Goal: Task Accomplishment & Management: Use online tool/utility

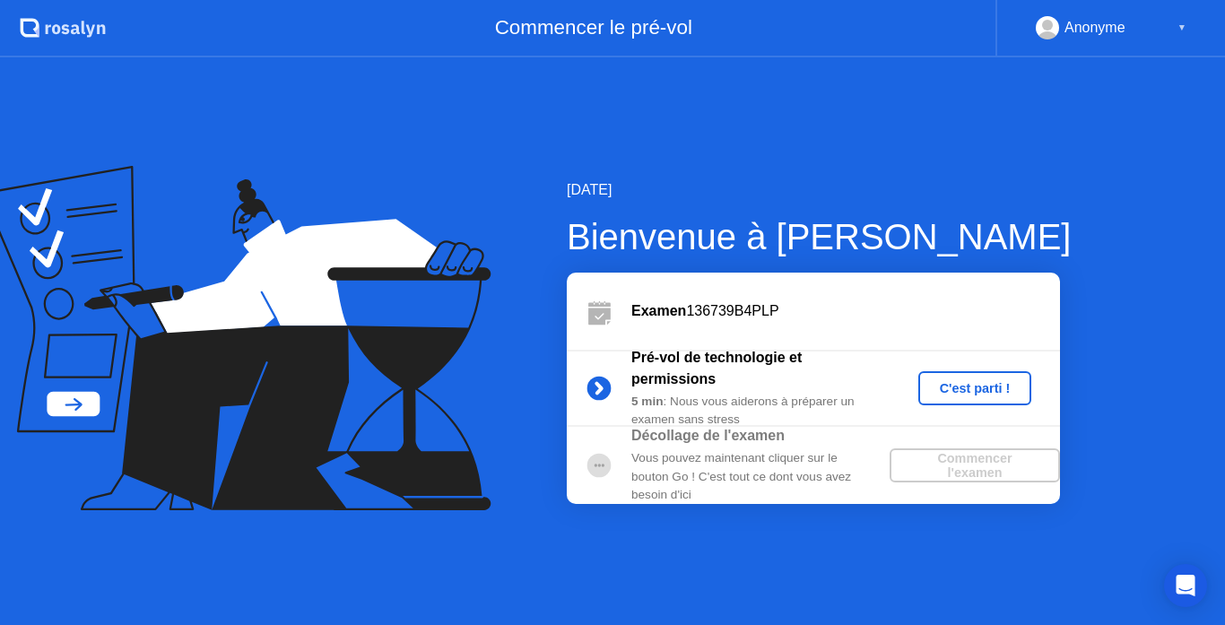
click at [729, 437] on b "Décollage de l'examen" at bounding box center [707, 435] width 153 height 15
drag, startPoint x: 729, startPoint y: 437, endPoint x: 653, endPoint y: 476, distance: 85.4
click at [653, 476] on div "Décollage de l'examen Vous pouvez maintenant cliquer sur le bouton Go ! C'est t…" at bounding box center [760, 464] width 258 height 79
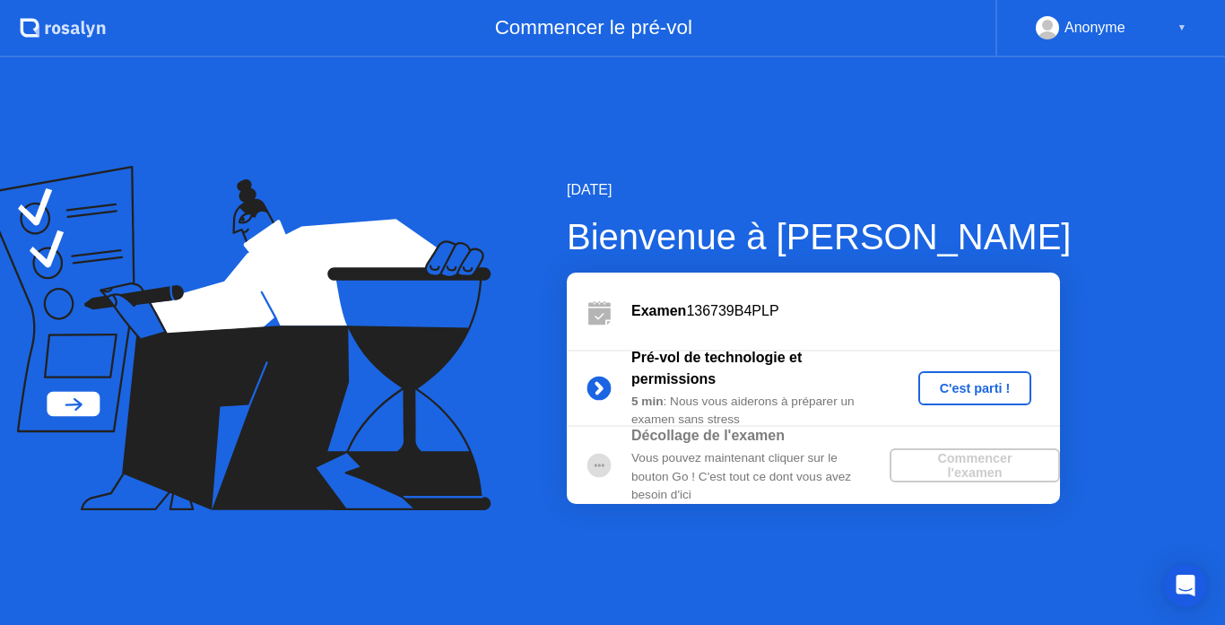
click at [589, 469] on circle at bounding box center [599, 465] width 24 height 24
drag, startPoint x: 589, startPoint y: 469, endPoint x: 697, endPoint y: 446, distance: 109.9
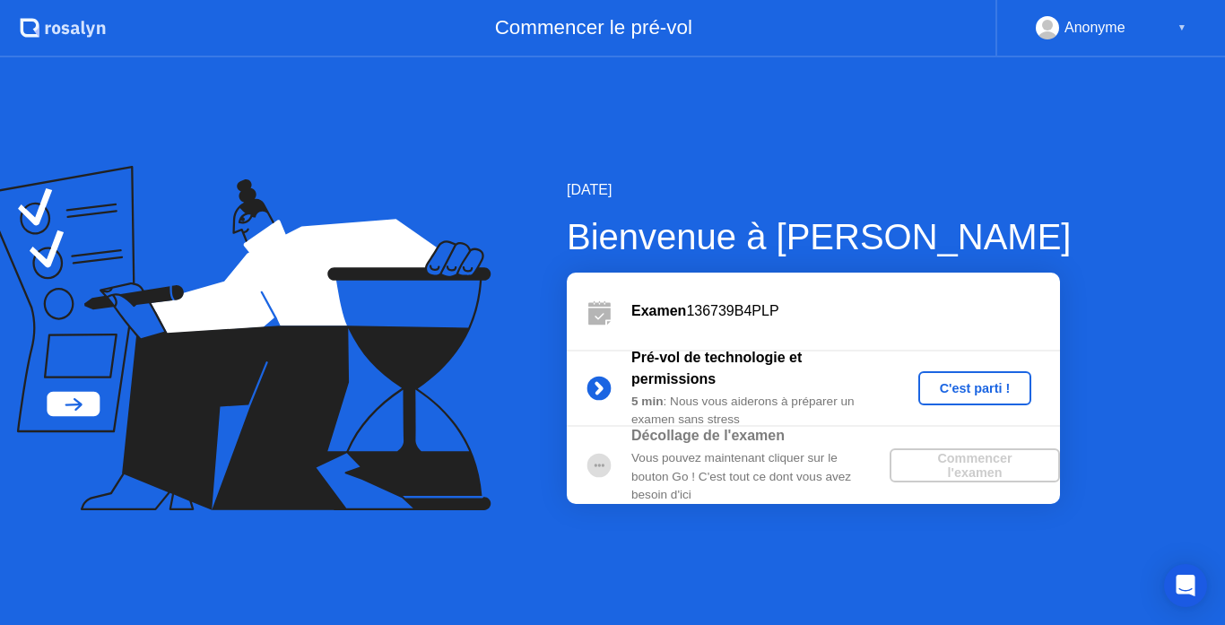
click at [697, 446] on div "Décollage de l'examen Vous pouvez maintenant cliquer sur le bouton Go ! C'est t…" at bounding box center [813, 465] width 493 height 77
click at [954, 464] on div "Commencer l'examen" at bounding box center [974, 465] width 156 height 29
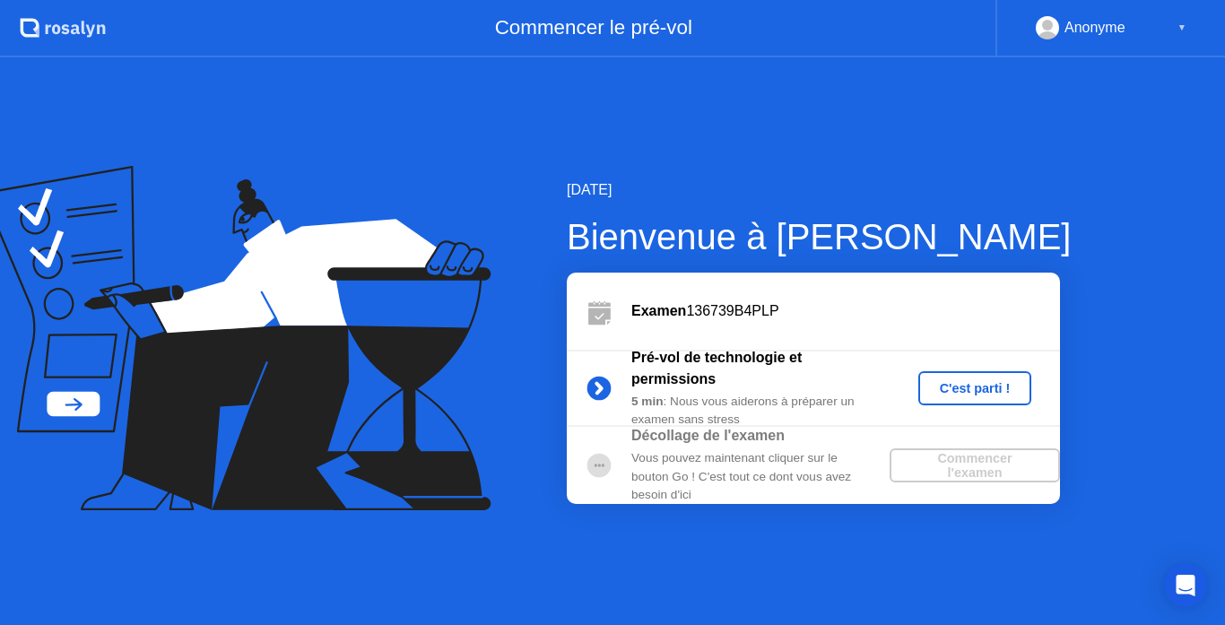
click at [954, 464] on div "Commencer l'examen" at bounding box center [974, 465] width 156 height 29
click at [976, 395] on div "C'est parti !" at bounding box center [975, 388] width 100 height 14
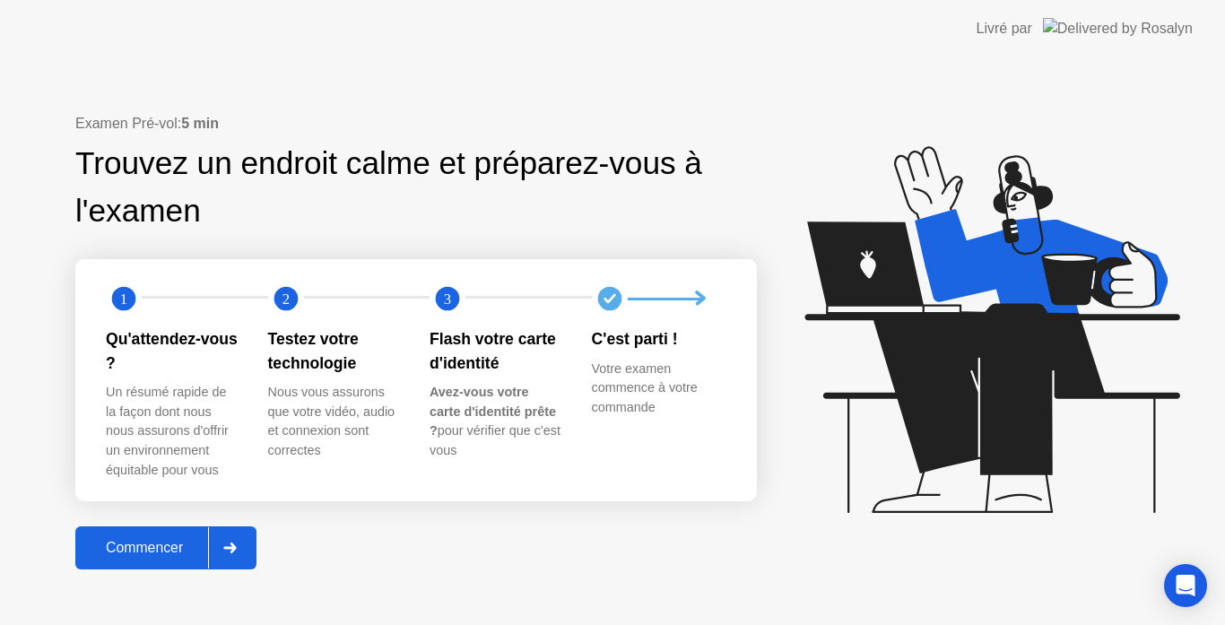
click at [190, 544] on div "Commencer" at bounding box center [144, 548] width 127 height 16
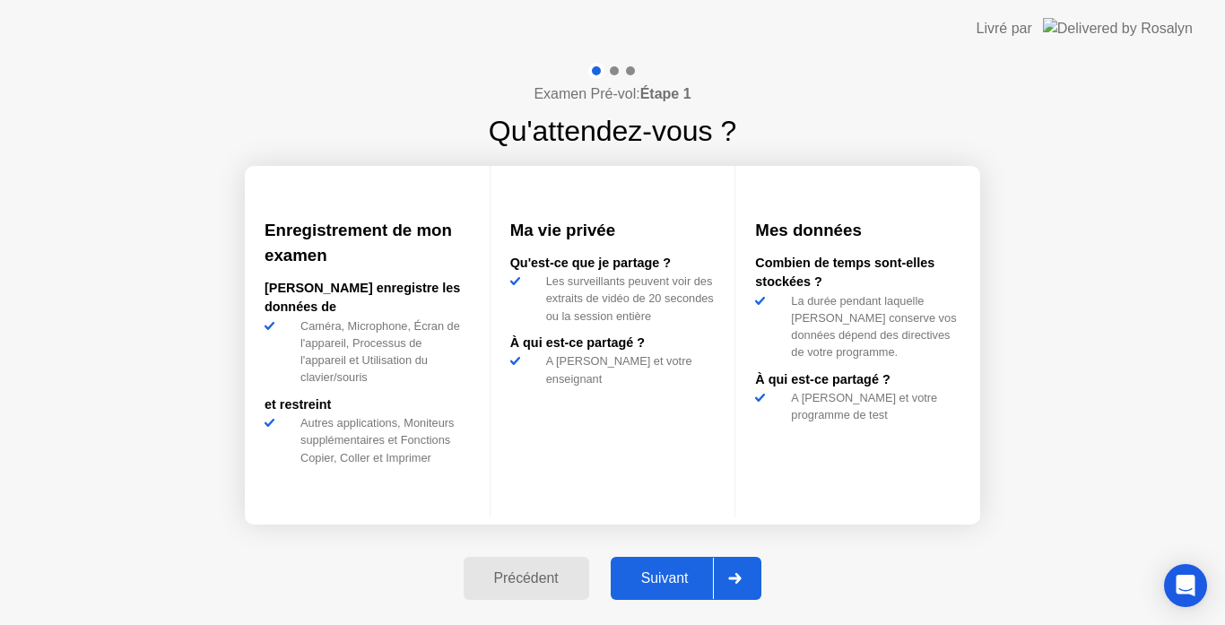
click at [650, 570] on div "Suivant" at bounding box center [665, 578] width 98 height 16
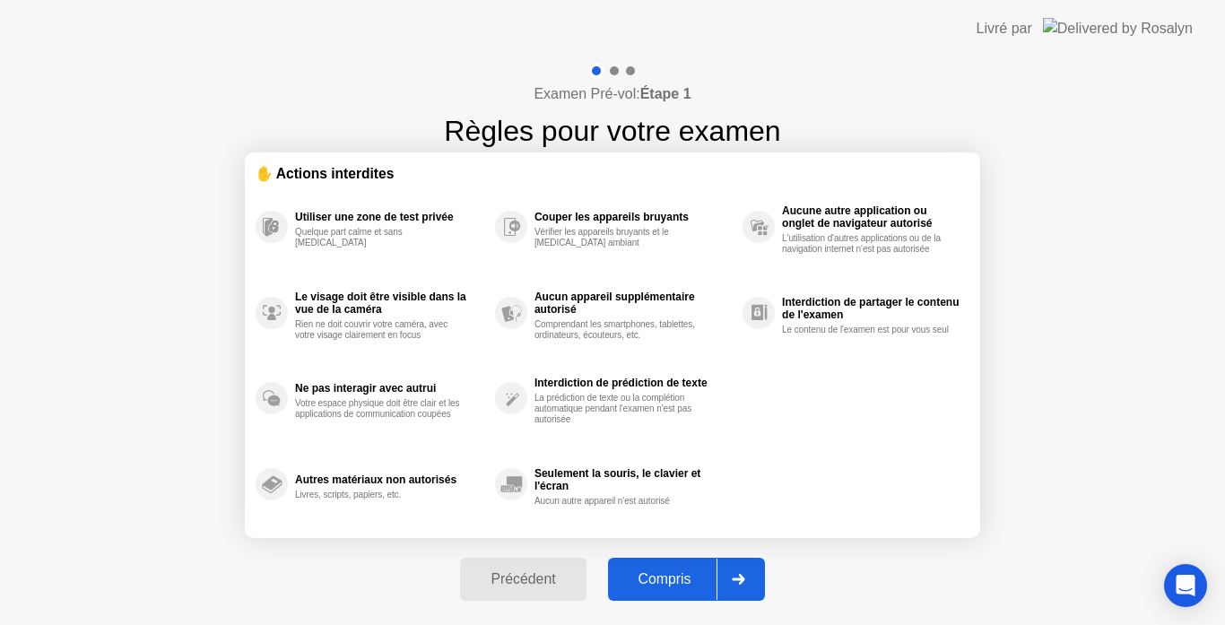
click at [650, 571] on div "Compris" at bounding box center [664, 579] width 103 height 16
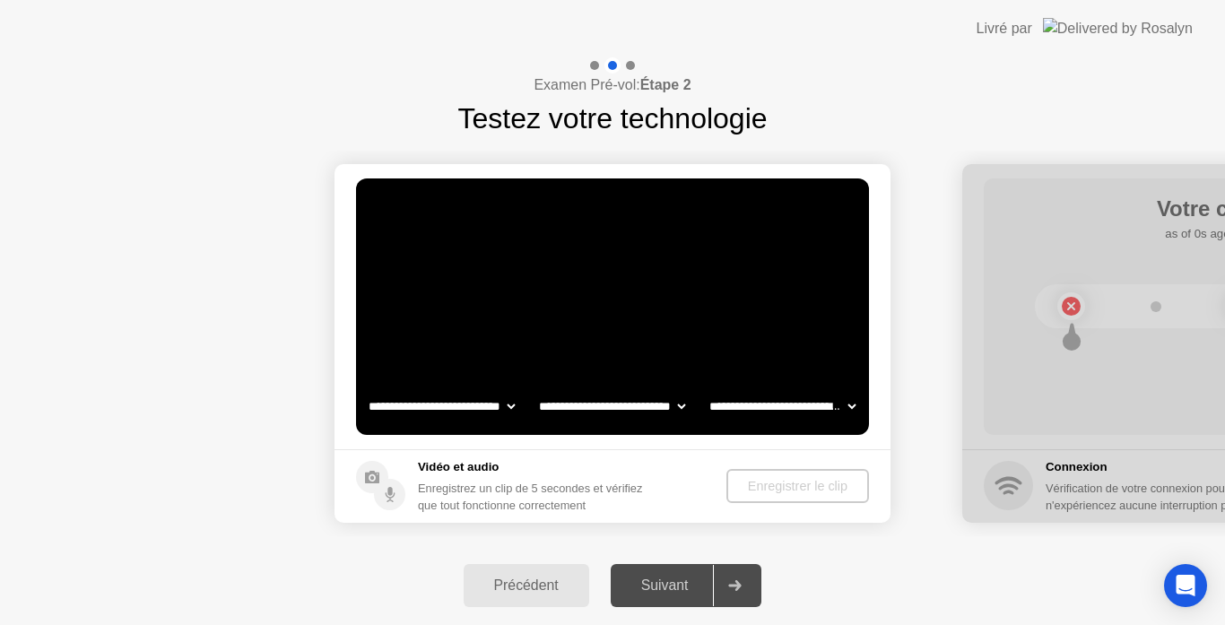
select select "**********"
select select "*******"
click at [661, 585] on div "Suivant" at bounding box center [665, 585] width 98 height 16
click at [781, 483] on div "Enregistrer le clip" at bounding box center [798, 486] width 128 height 14
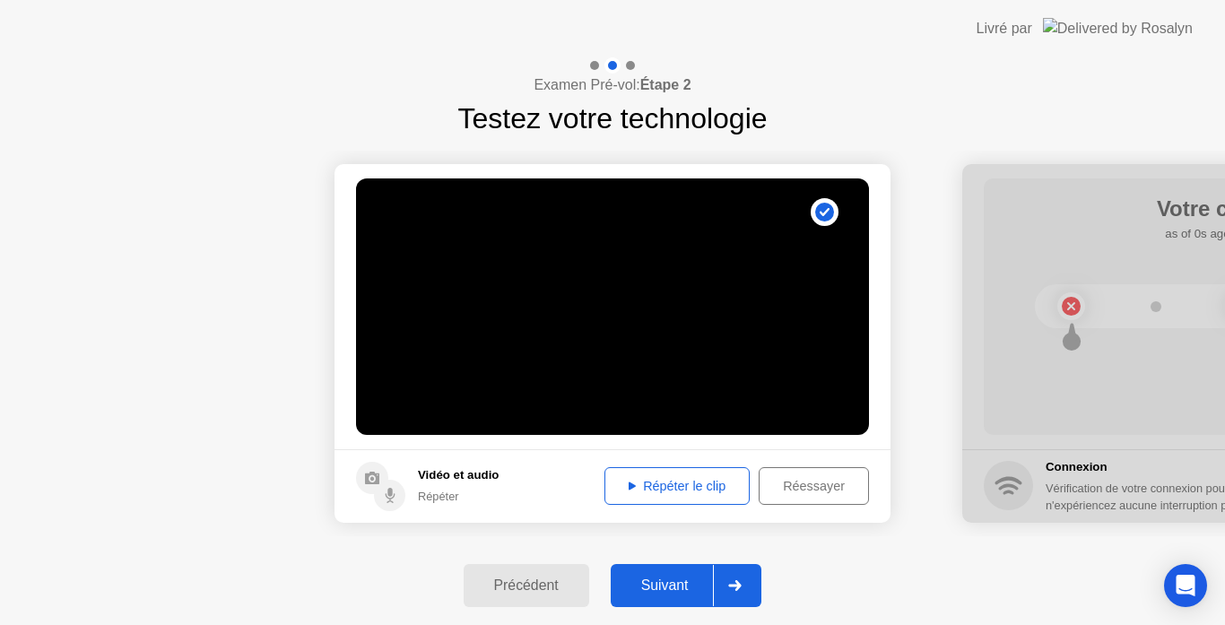
click at [654, 578] on div "Suivant" at bounding box center [665, 585] width 98 height 16
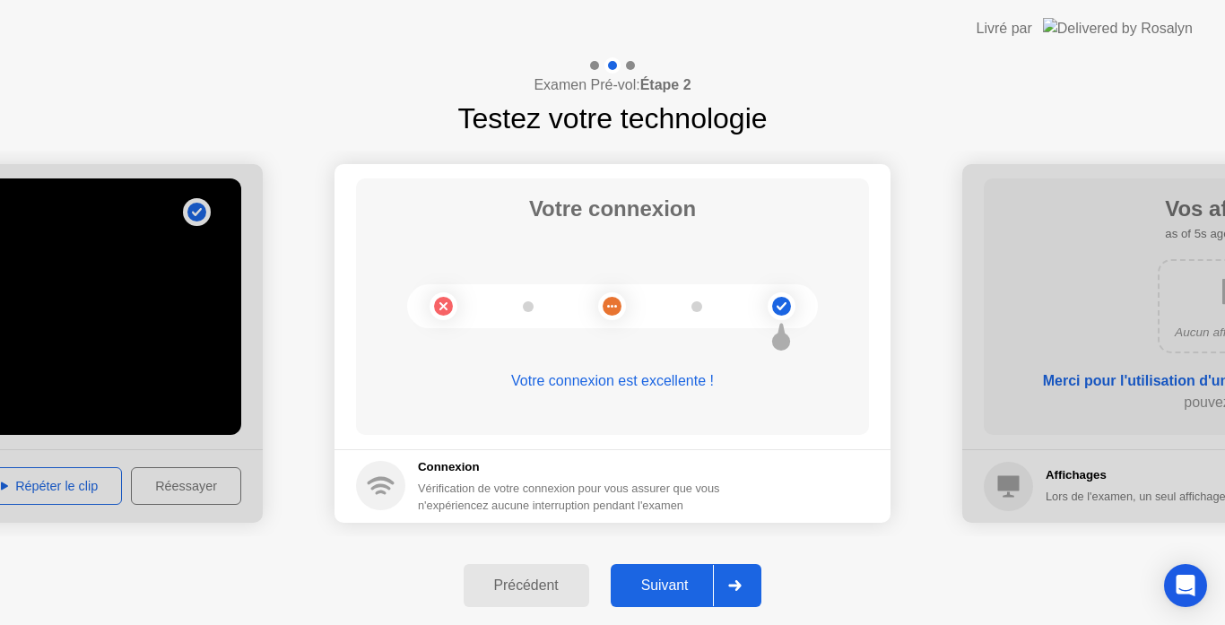
click at [656, 584] on div "Suivant" at bounding box center [665, 585] width 98 height 16
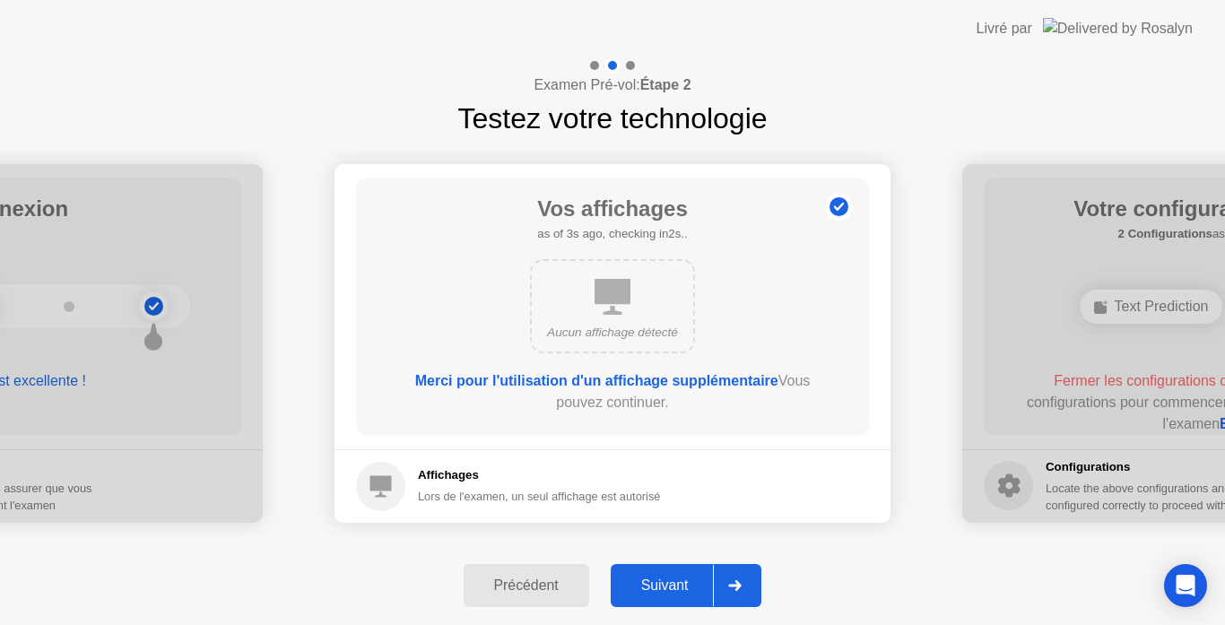
click at [656, 584] on div "Suivant" at bounding box center [665, 585] width 98 height 16
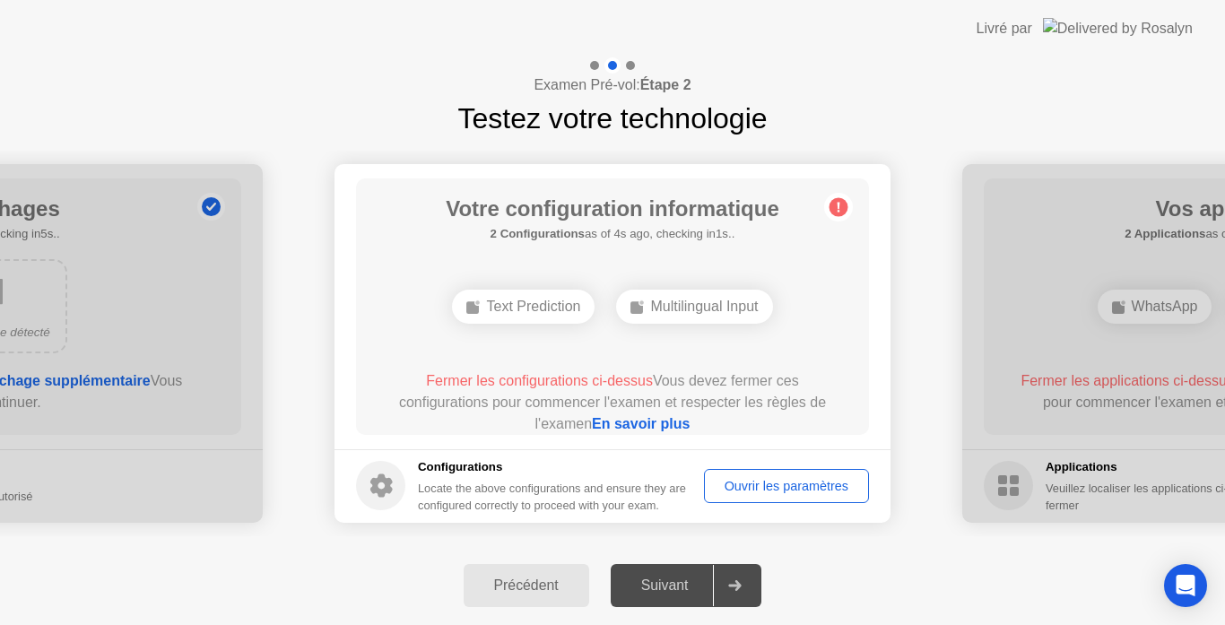
click at [662, 581] on div "Suivant" at bounding box center [665, 585] width 98 height 16
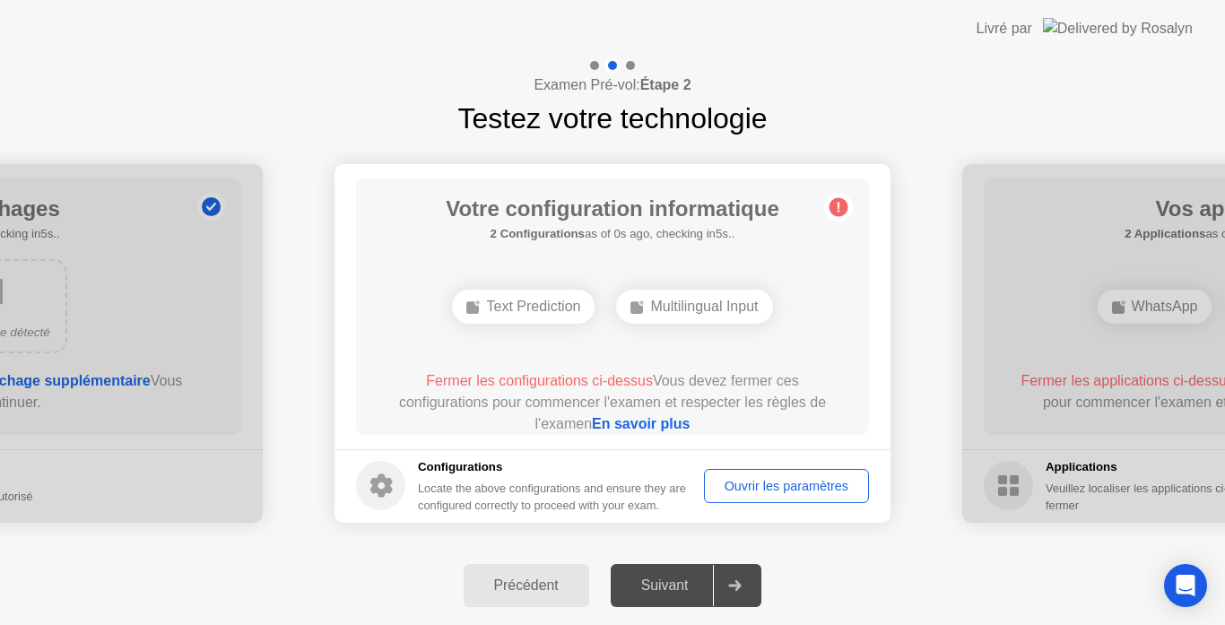
click at [662, 581] on div "Suivant" at bounding box center [665, 585] width 98 height 16
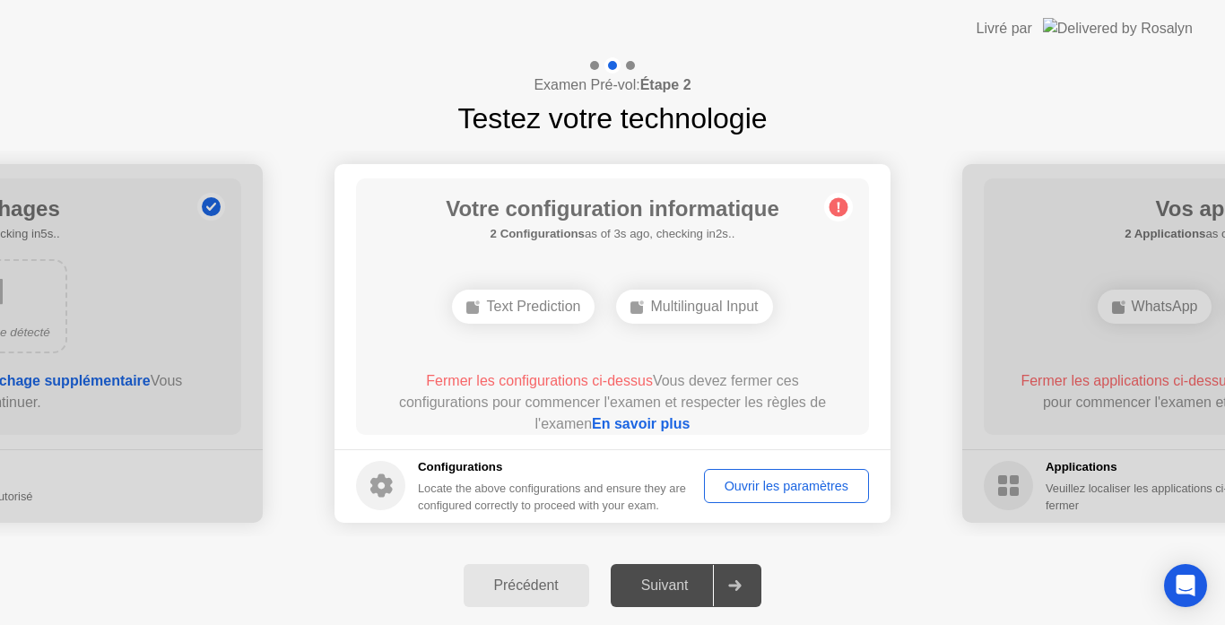
click at [662, 581] on div "Suivant" at bounding box center [665, 585] width 98 height 16
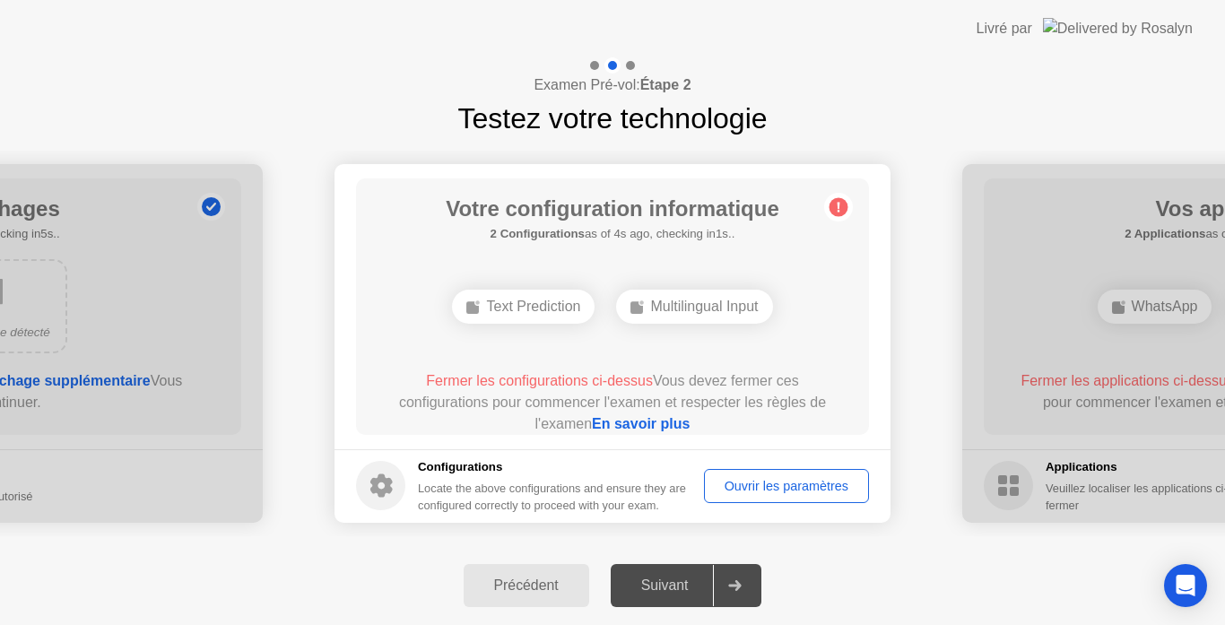
click at [662, 581] on div "Suivant" at bounding box center [665, 585] width 98 height 16
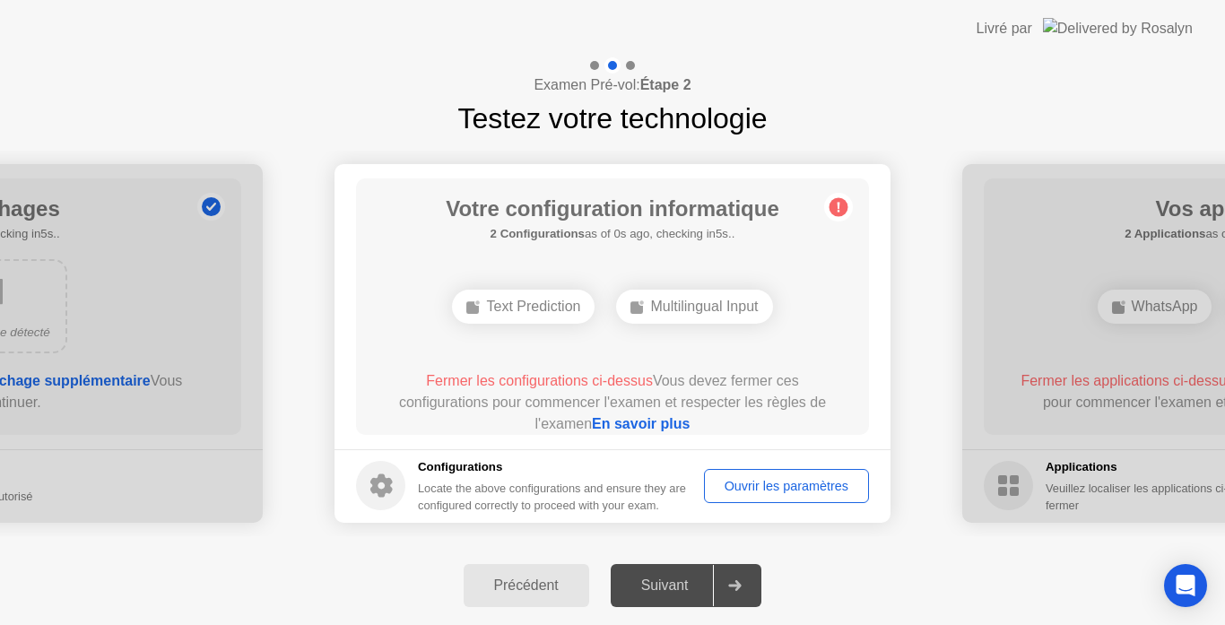
click at [662, 581] on div "Suivant" at bounding box center [665, 585] width 98 height 16
drag, startPoint x: 668, startPoint y: 578, endPoint x: 715, endPoint y: 530, distance: 67.8
click at [715, 530] on div "**********" at bounding box center [612, 340] width 1225 height 567
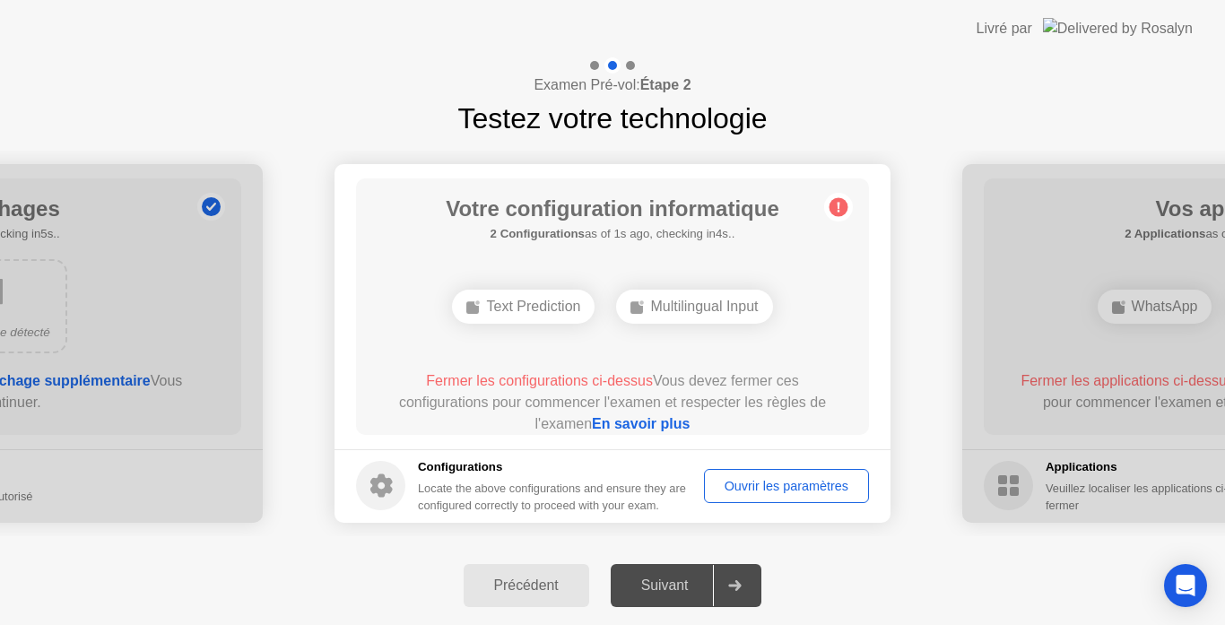
click at [762, 489] on div "Ouvrir les paramètres" at bounding box center [786, 486] width 152 height 14
click at [638, 419] on link "En savoir plus" at bounding box center [641, 423] width 98 height 15
click at [650, 585] on div "Suivant" at bounding box center [665, 585] width 98 height 16
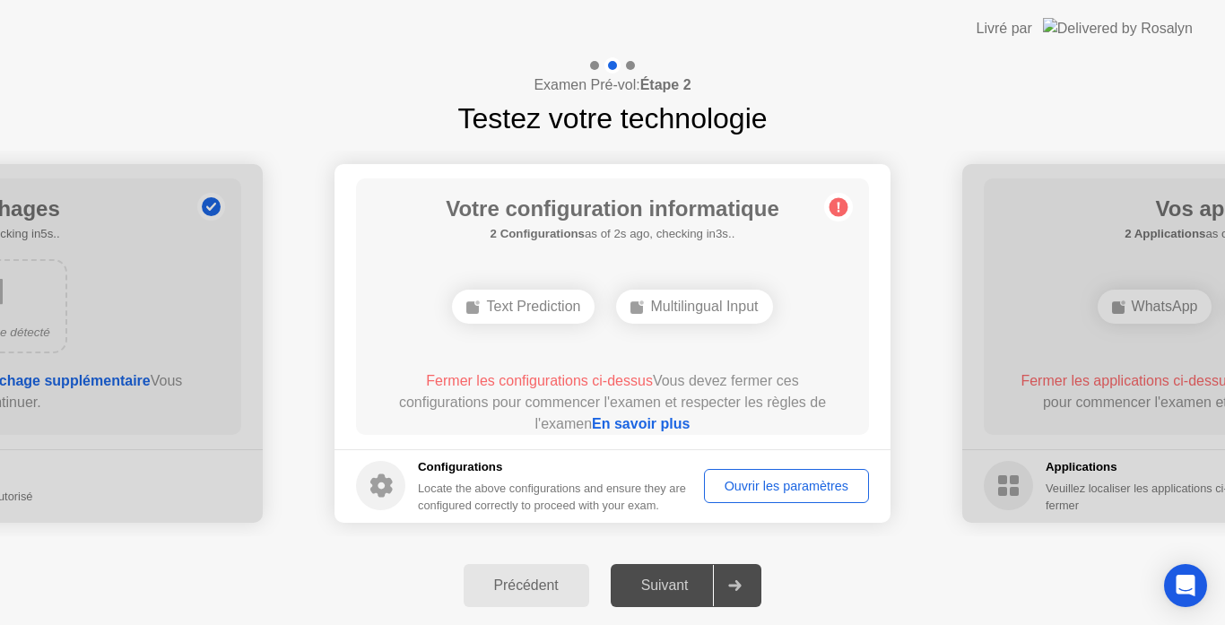
click at [650, 585] on div "Suivant" at bounding box center [665, 585] width 98 height 16
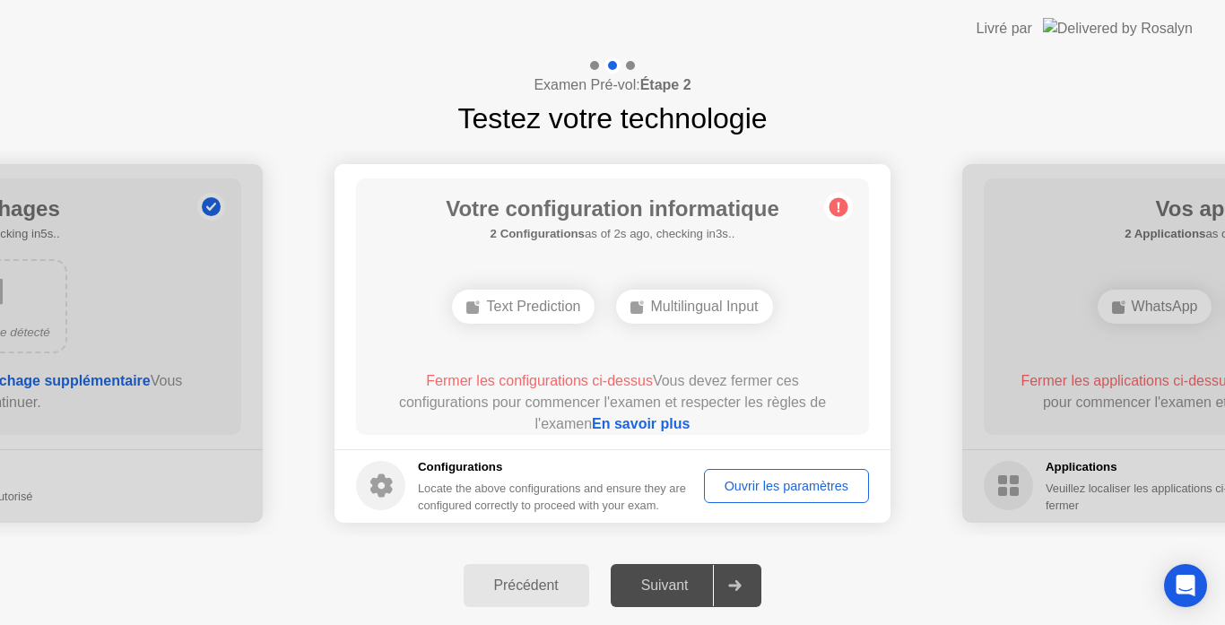
click at [650, 585] on div "Suivant" at bounding box center [665, 585] width 98 height 16
